Goal: Information Seeking & Learning: Learn about a topic

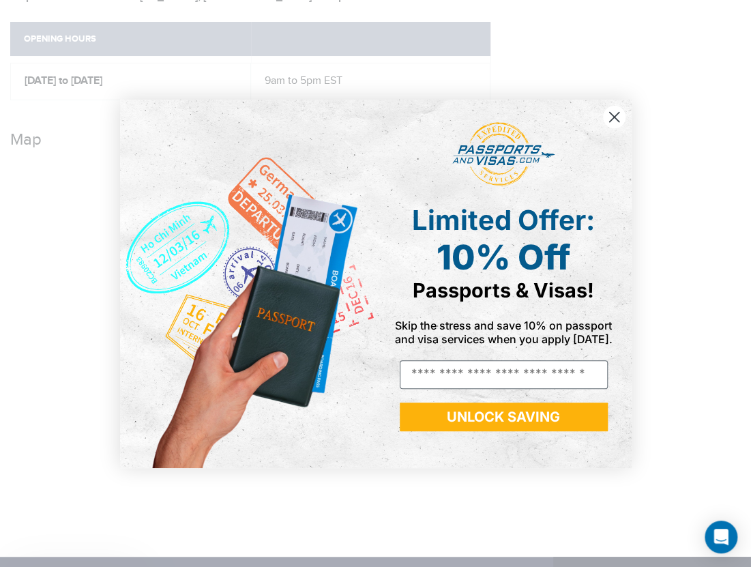
scroll to position [892, 0]
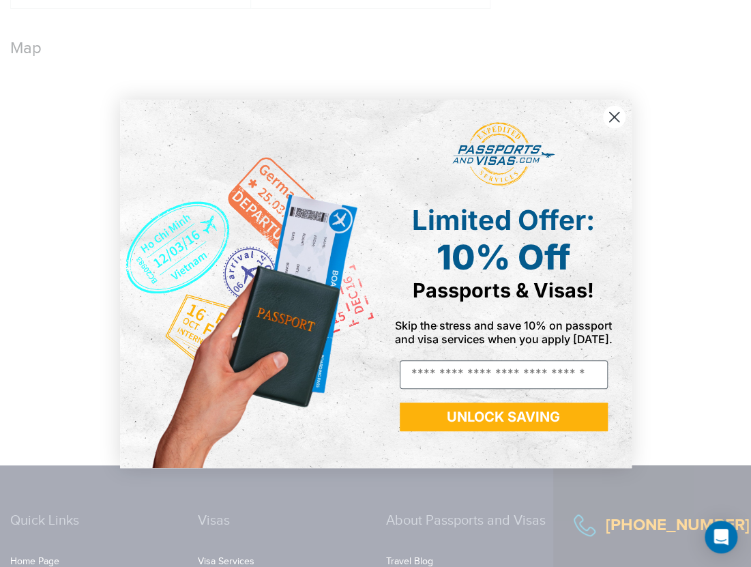
drag, startPoint x: 744, startPoint y: 70, endPoint x: 717, endPoint y: 327, distance: 258.5
type input "*"
type input "**********"
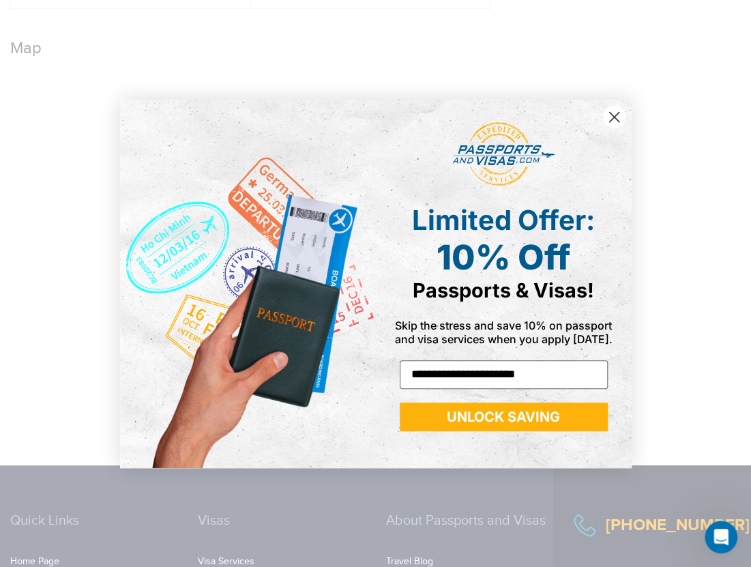
click at [527, 419] on button "UNLOCK SAVING" at bounding box center [504, 416] width 208 height 29
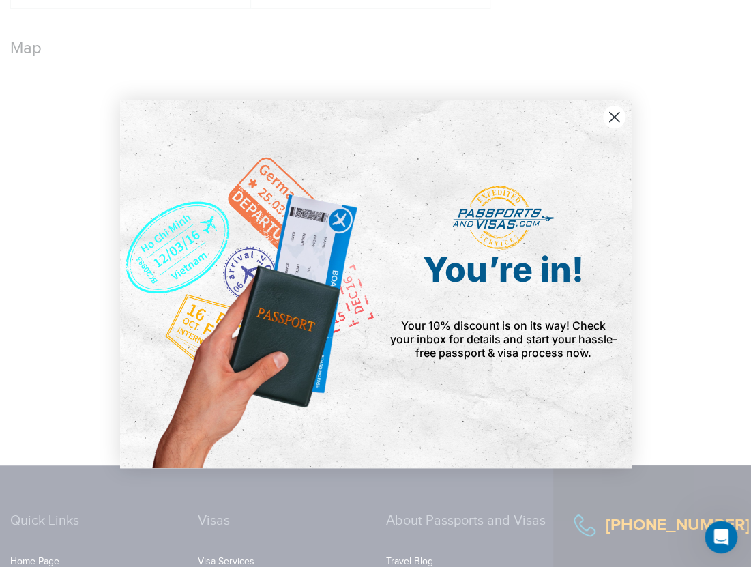
click at [617, 115] on circle "Close dialog" at bounding box center [613, 116] width 22 height 22
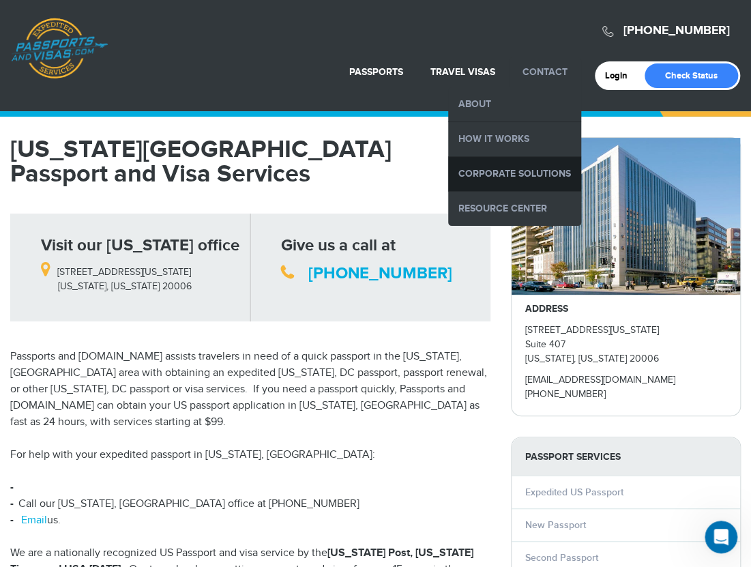
click at [538, 169] on link "Corporate Solutions" at bounding box center [514, 174] width 133 height 34
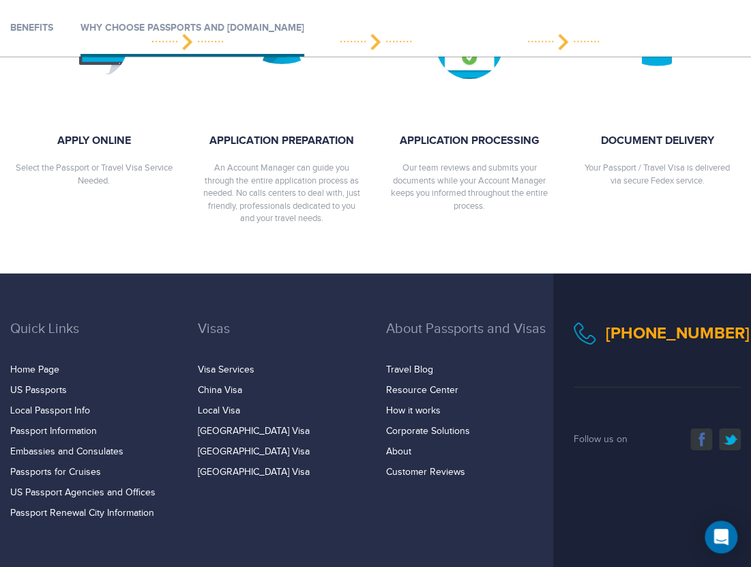
scroll to position [1561, 0]
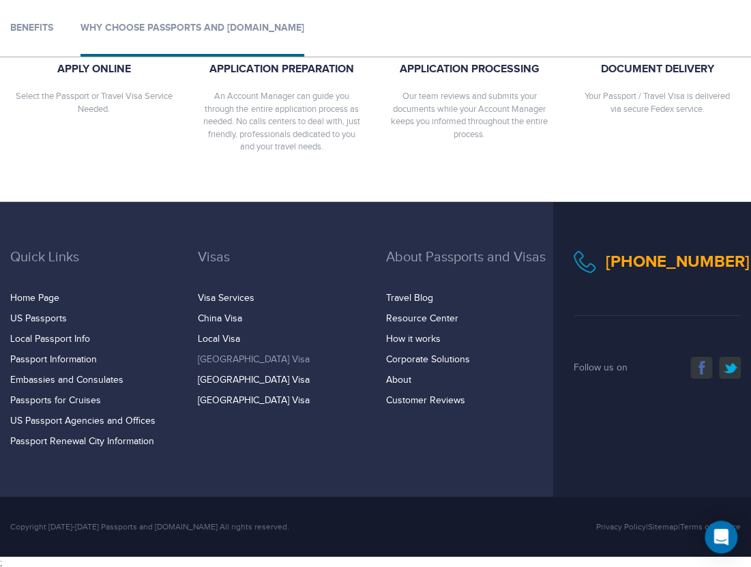
click at [222, 360] on link "[GEOGRAPHIC_DATA] Visa" at bounding box center [254, 359] width 112 height 11
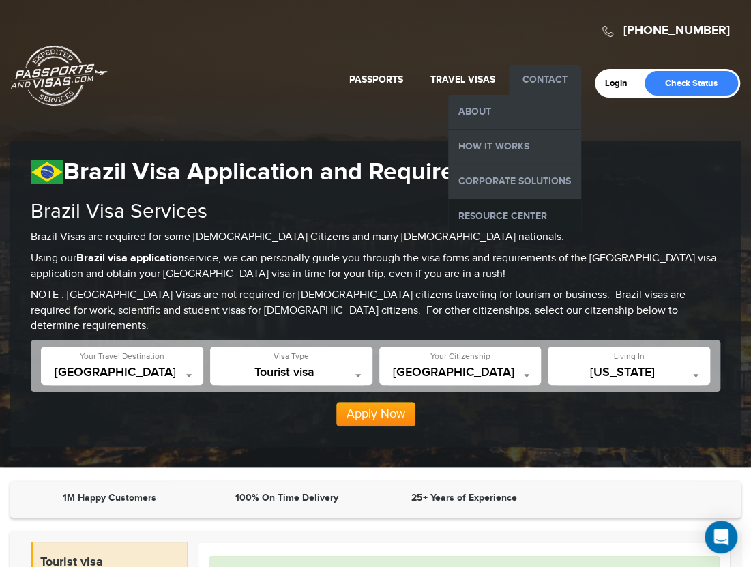
click at [490, 213] on link "Resource Center" at bounding box center [514, 216] width 133 height 34
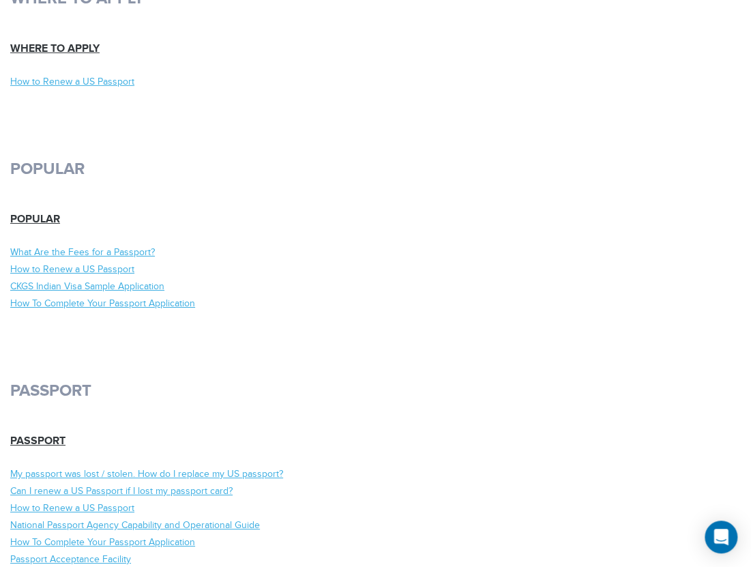
scroll to position [3619, 0]
